Goal: Find specific page/section: Find specific page/section

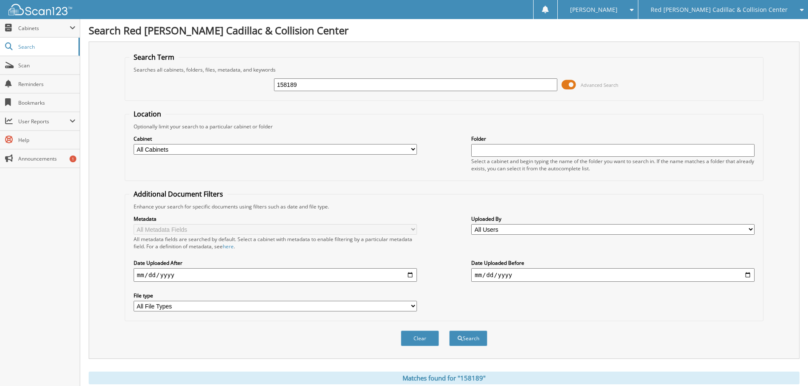
click at [316, 92] on div "158189 Advanced Search" at bounding box center [443, 84] width 629 height 23
click at [319, 89] on input "158189" at bounding box center [415, 84] width 283 height 13
type input "050356"
click at [449, 331] on button "Search" at bounding box center [468, 339] width 38 height 16
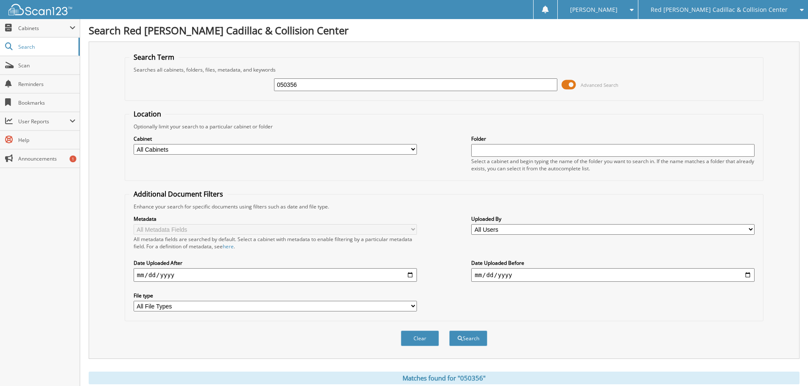
click at [297, 81] on input "050356" at bounding box center [415, 84] width 283 height 13
click at [723, 18] on div "Red [PERSON_NAME] Cadillac & Collision Center" at bounding box center [722, 9] width 161 height 19
click at [726, 31] on link "Jaguar Land Rover [US_STATE][GEOGRAPHIC_DATA]" at bounding box center [723, 26] width 170 height 15
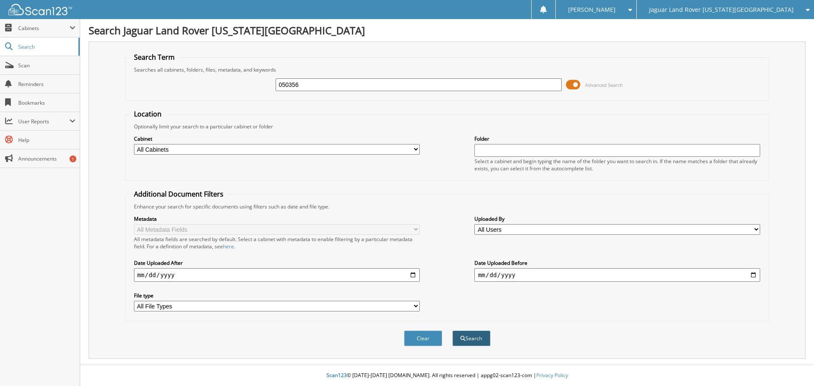
type input "050356"
click at [464, 340] on span "submit" at bounding box center [462, 338] width 5 height 5
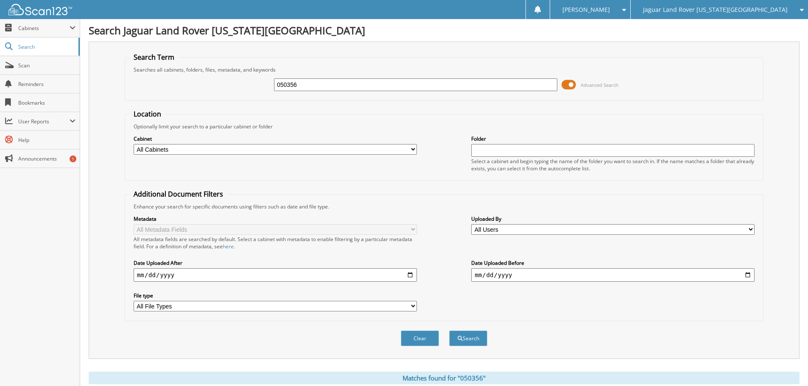
drag, startPoint x: 76, startPoint y: 292, endPoint x: 90, endPoint y: 292, distance: 13.6
click at [78, 292] on div "Close Cabinets This Company All Companies Search Scan" at bounding box center [40, 202] width 80 height 367
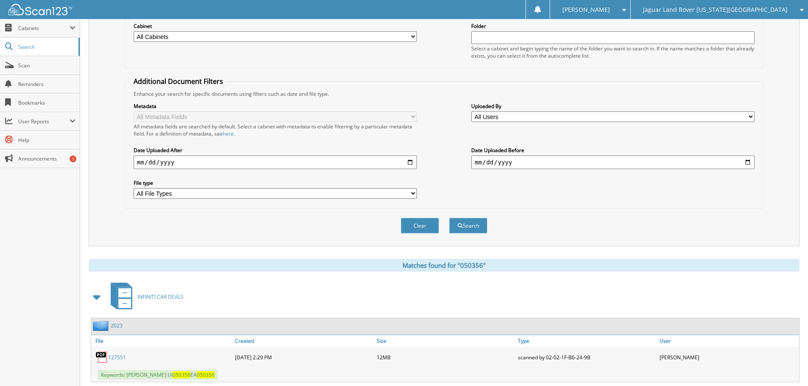
scroll to position [194, 0]
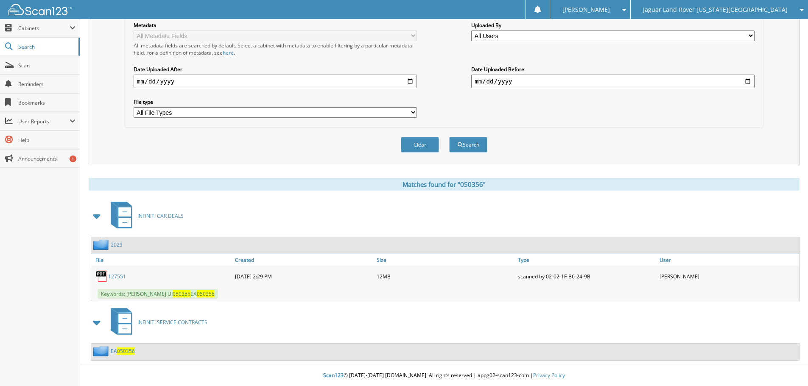
click at [113, 274] on link "127551" at bounding box center [117, 276] width 18 height 7
